Goal: Task Accomplishment & Management: Use online tool/utility

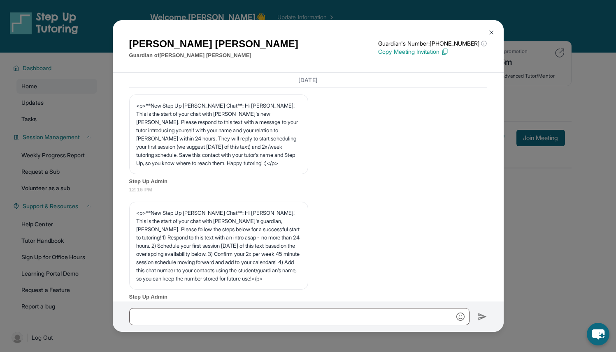
scroll to position [1269, 0]
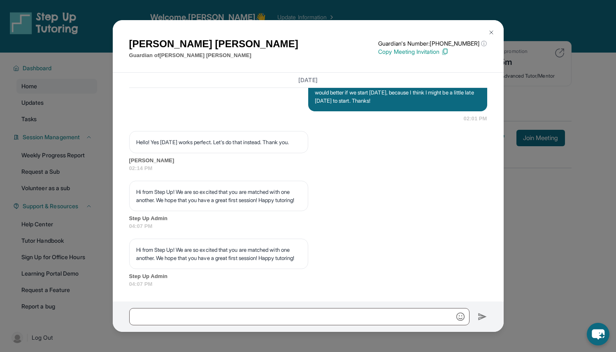
click at [494, 31] on button at bounding box center [491, 32] width 16 height 16
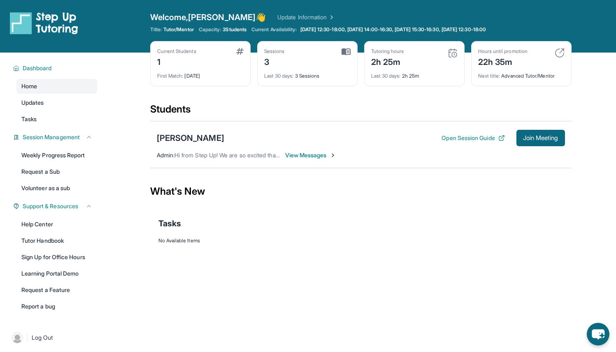
click at [148, 26] on div "Open sidebar Welcome, [PERSON_NAME] 👋 Update Information Title: Tutor/Mentor Ca…" at bounding box center [308, 26] width 616 height 53
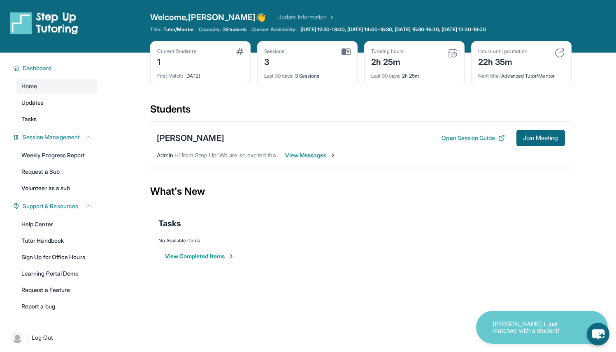
click at [517, 325] on p "[PERSON_NAME] L just matched with a student!" at bounding box center [533, 328] width 82 height 14
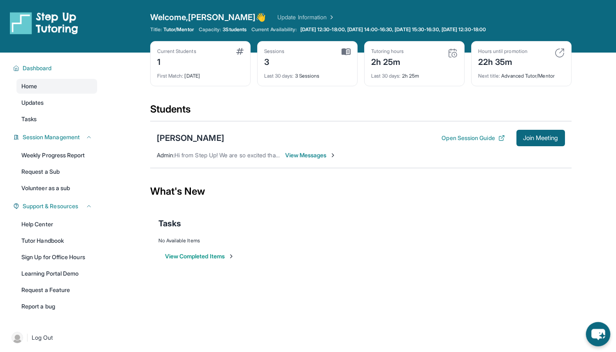
click at [597, 333] on icon "chat-button" at bounding box center [598, 334] width 14 height 11
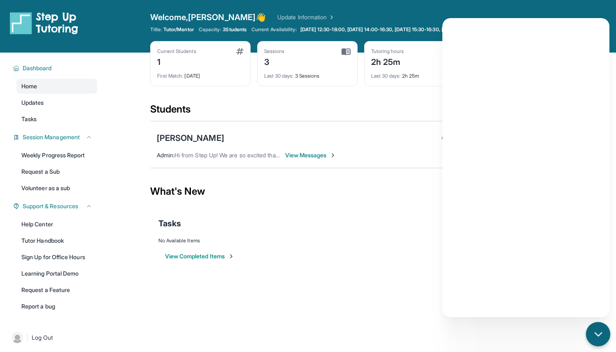
click at [597, 333] on icon "chat-button" at bounding box center [597, 334] width 7 height 3
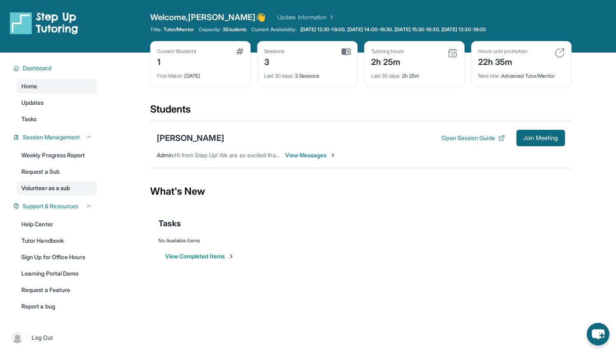
click at [76, 184] on link "Volunteer as a sub" at bounding box center [56, 188] width 81 height 15
